Goal: Entertainment & Leisure: Consume media (video, audio)

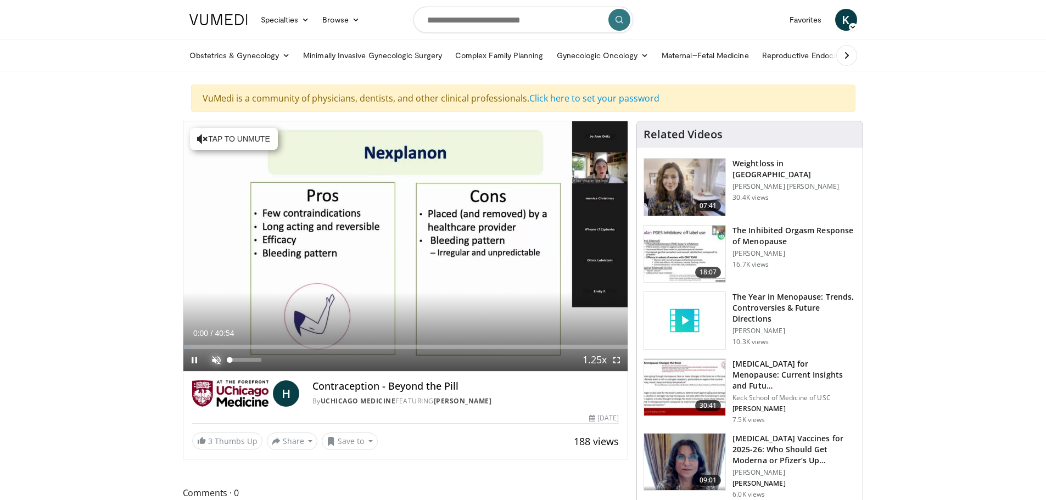
click at [214, 356] on span "Video Player" at bounding box center [216, 360] width 22 height 22
